Goal: Navigation & Orientation: Find specific page/section

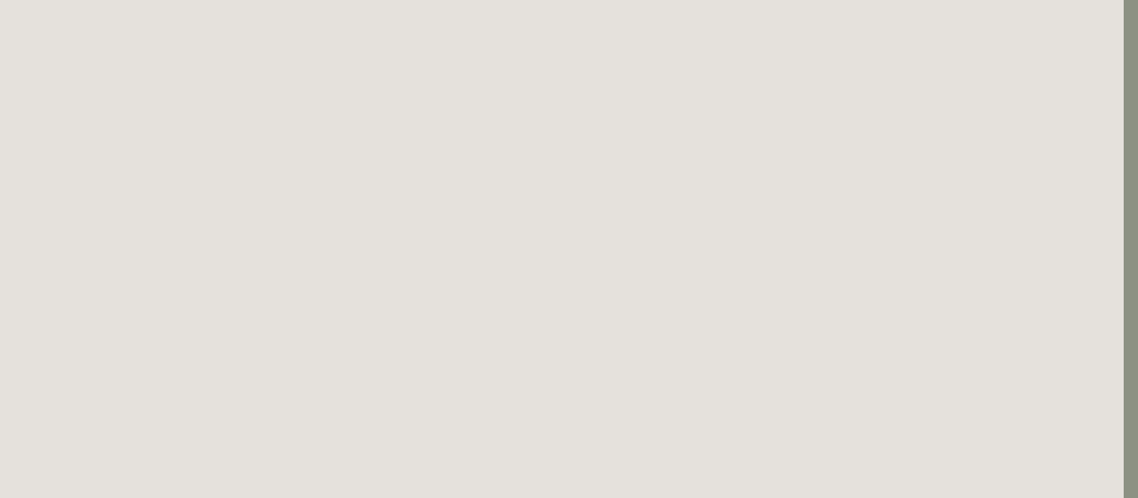
scroll to position [0, 14]
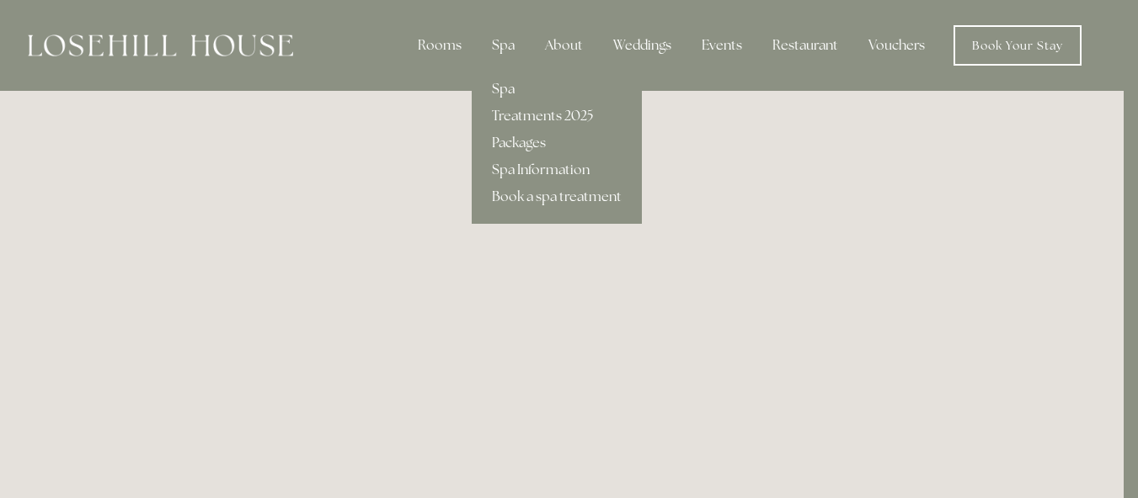
click at [511, 88] on link "Spa" at bounding box center [557, 89] width 170 height 27
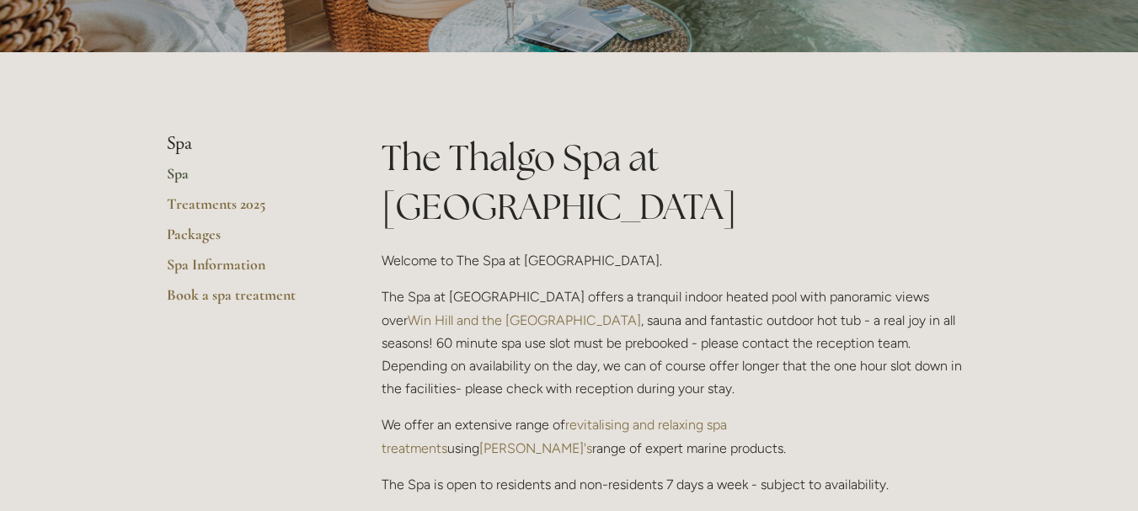
scroll to position [251, 0]
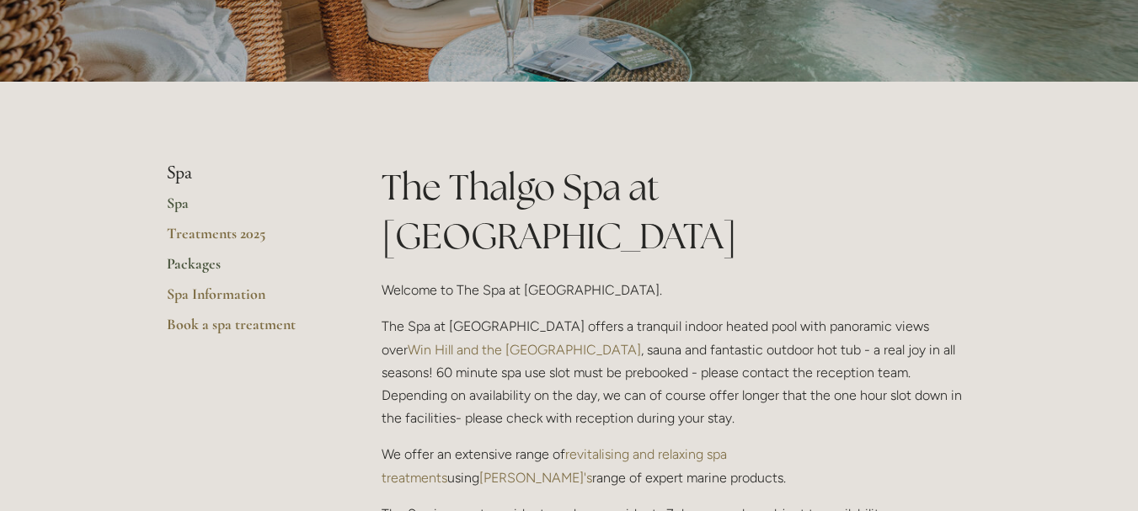
click at [198, 259] on link "Packages" at bounding box center [247, 269] width 161 height 30
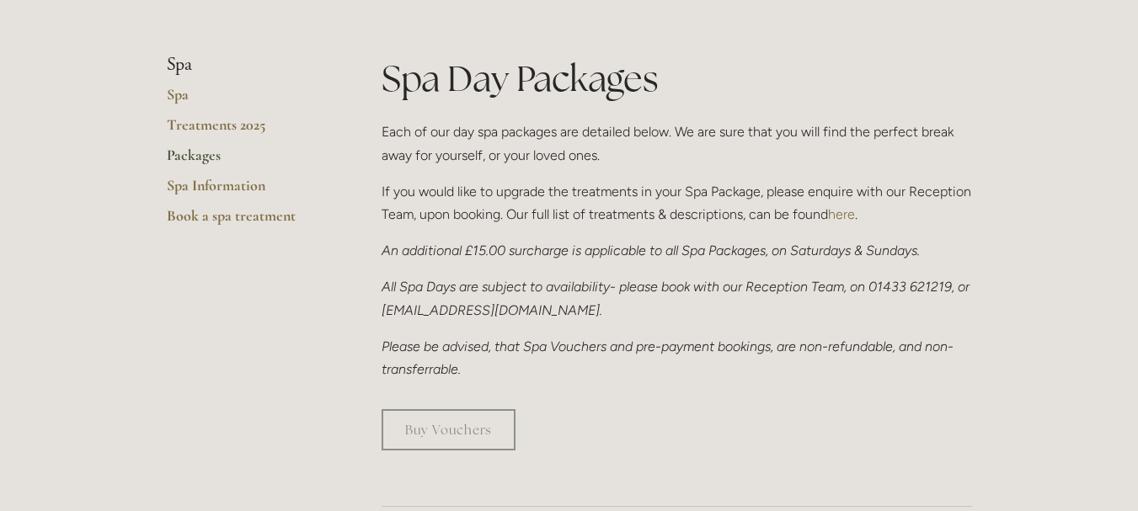
scroll to position [360, 0]
click at [227, 193] on link "Spa Information" at bounding box center [247, 191] width 161 height 30
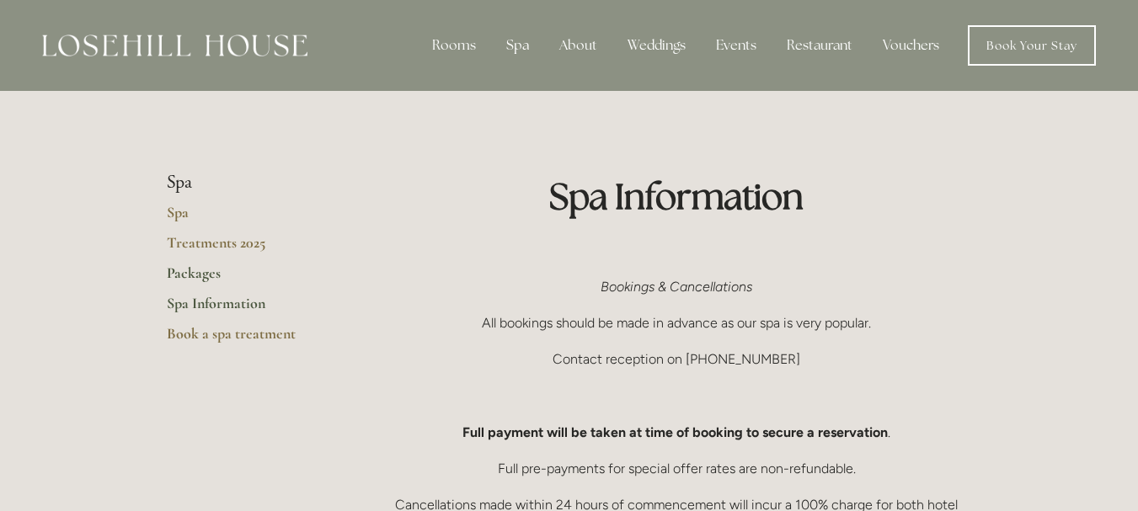
click at [200, 269] on link "Packages" at bounding box center [247, 279] width 161 height 30
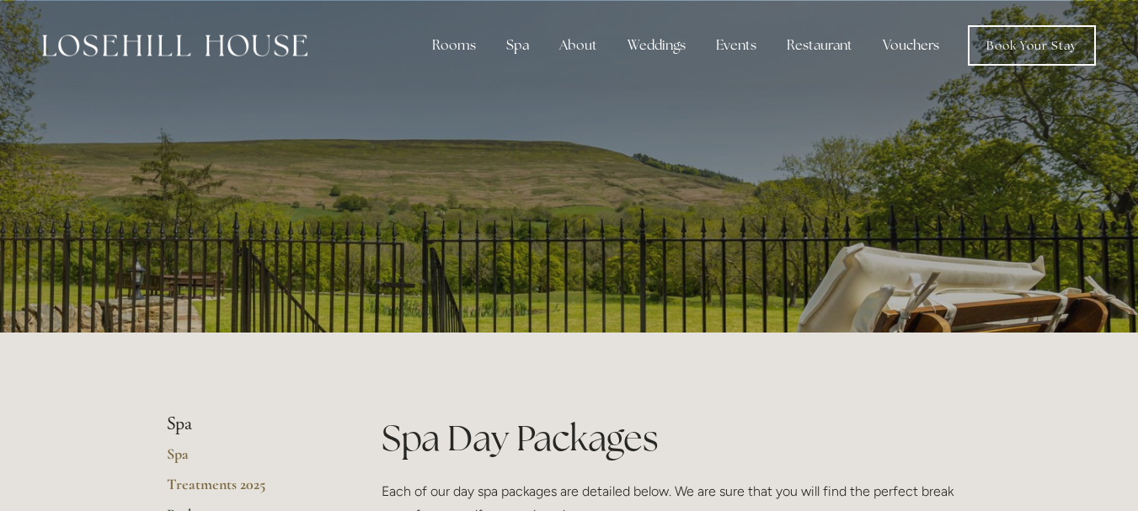
click at [899, 46] on link "Vouchers" at bounding box center [910, 46] width 83 height 34
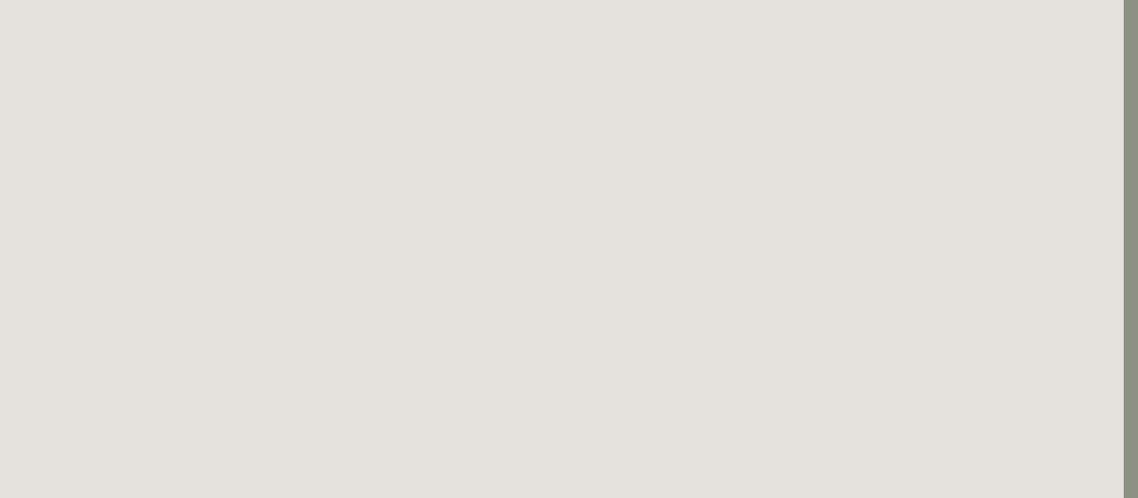
scroll to position [0, 14]
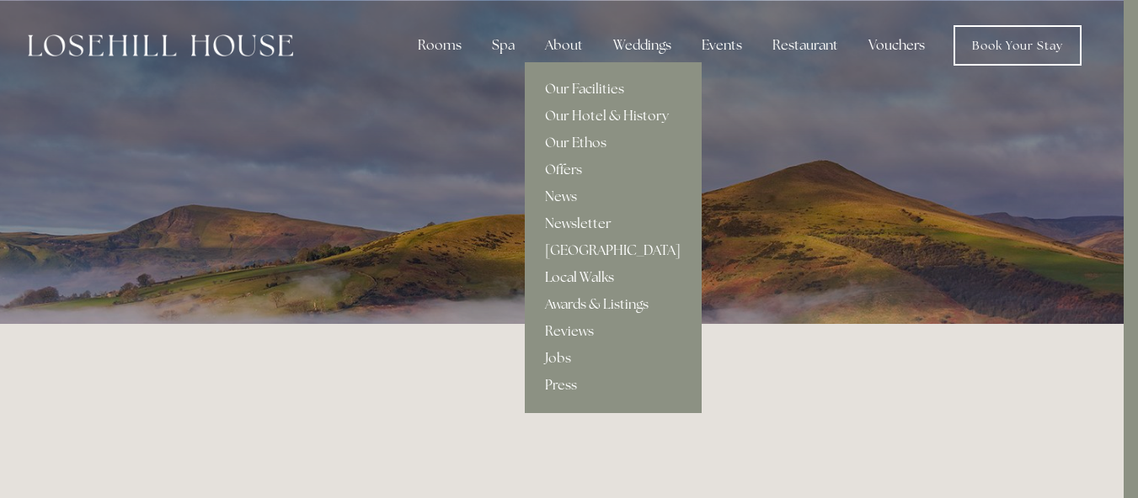
click at [579, 273] on link "Local Walks" at bounding box center [613, 277] width 176 height 27
